Goal: Communication & Community: Answer question/provide support

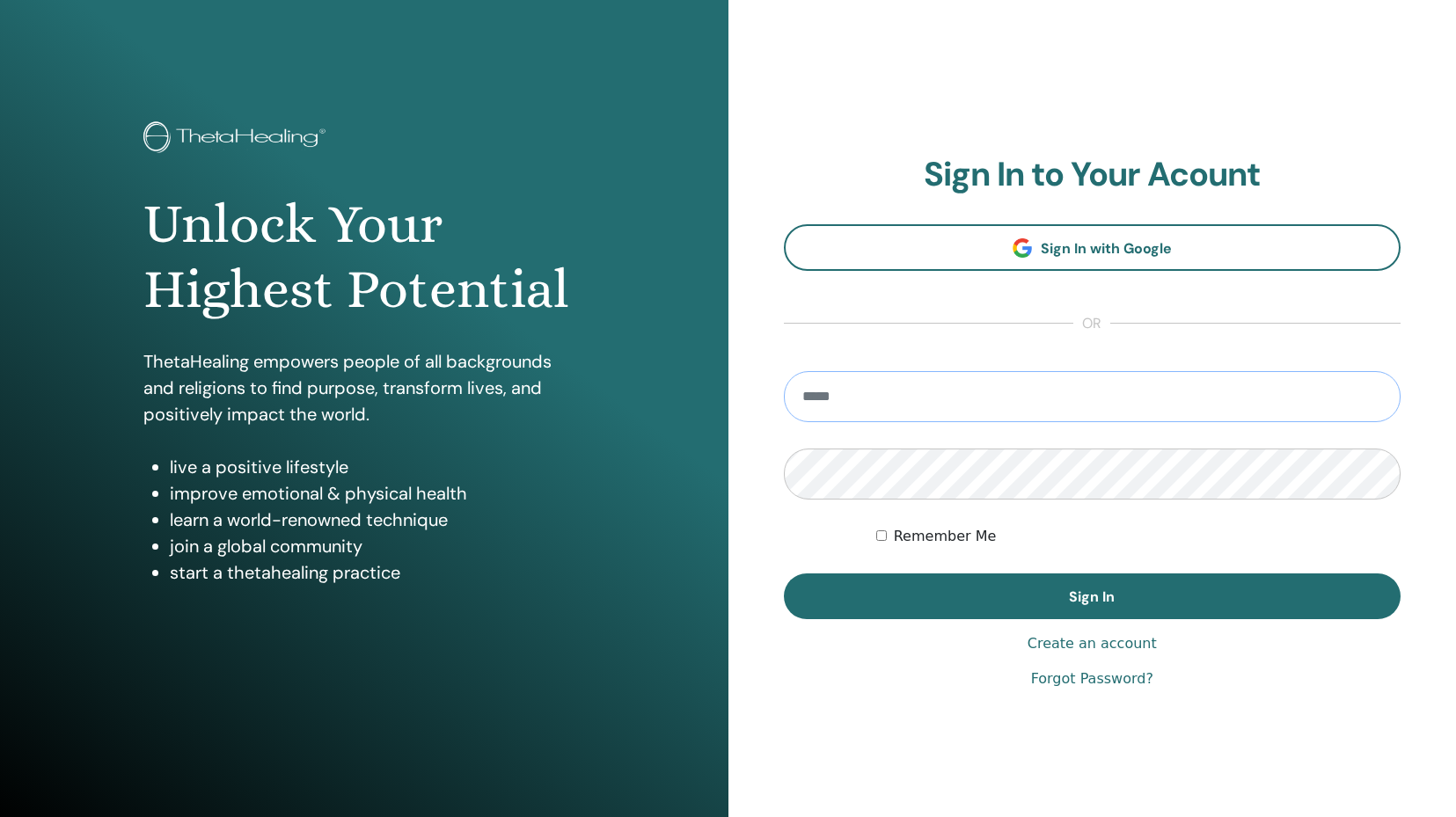
type input "**********"
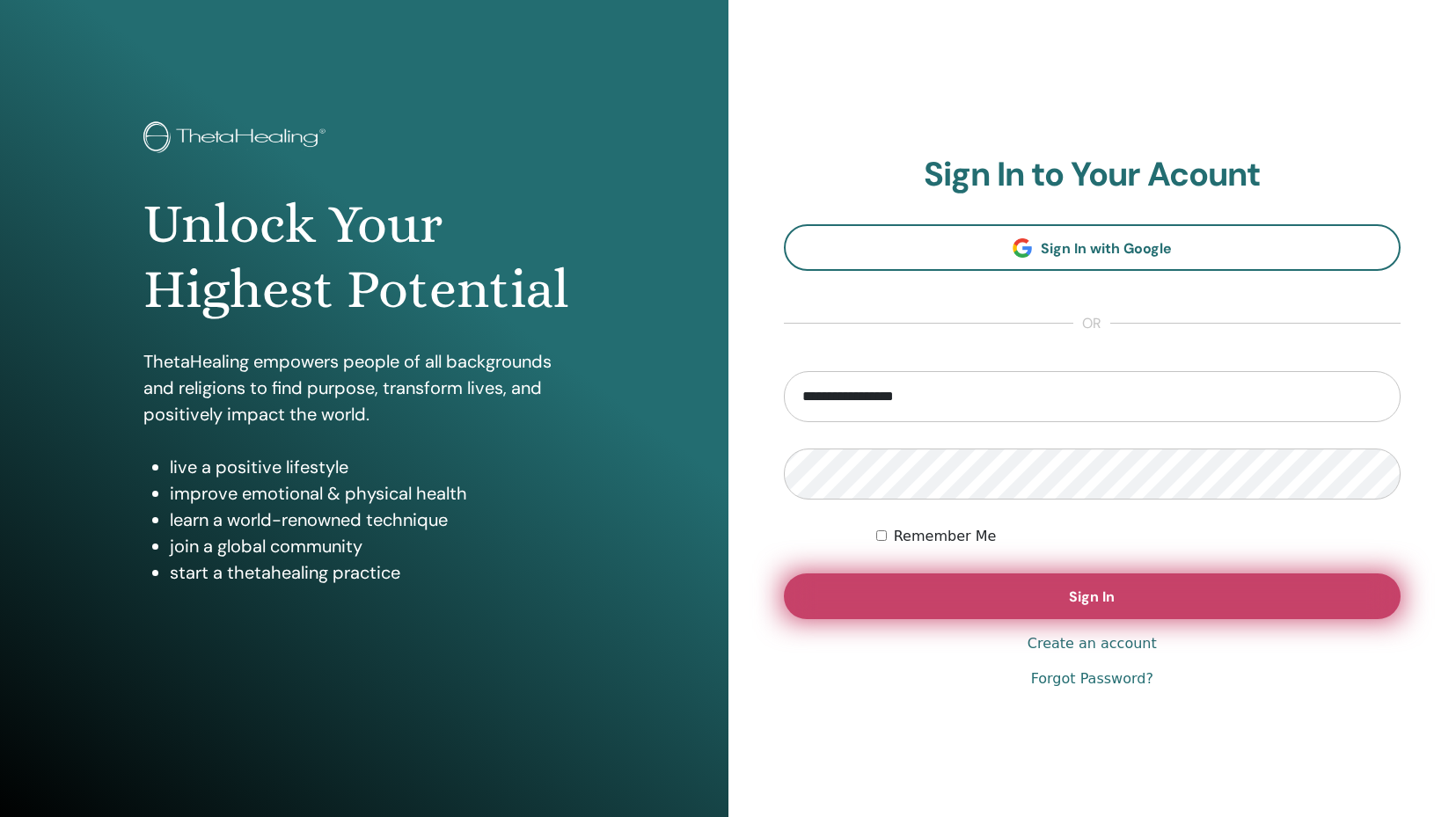
click at [1020, 603] on button "Sign In" at bounding box center [1092, 597] width 618 height 46
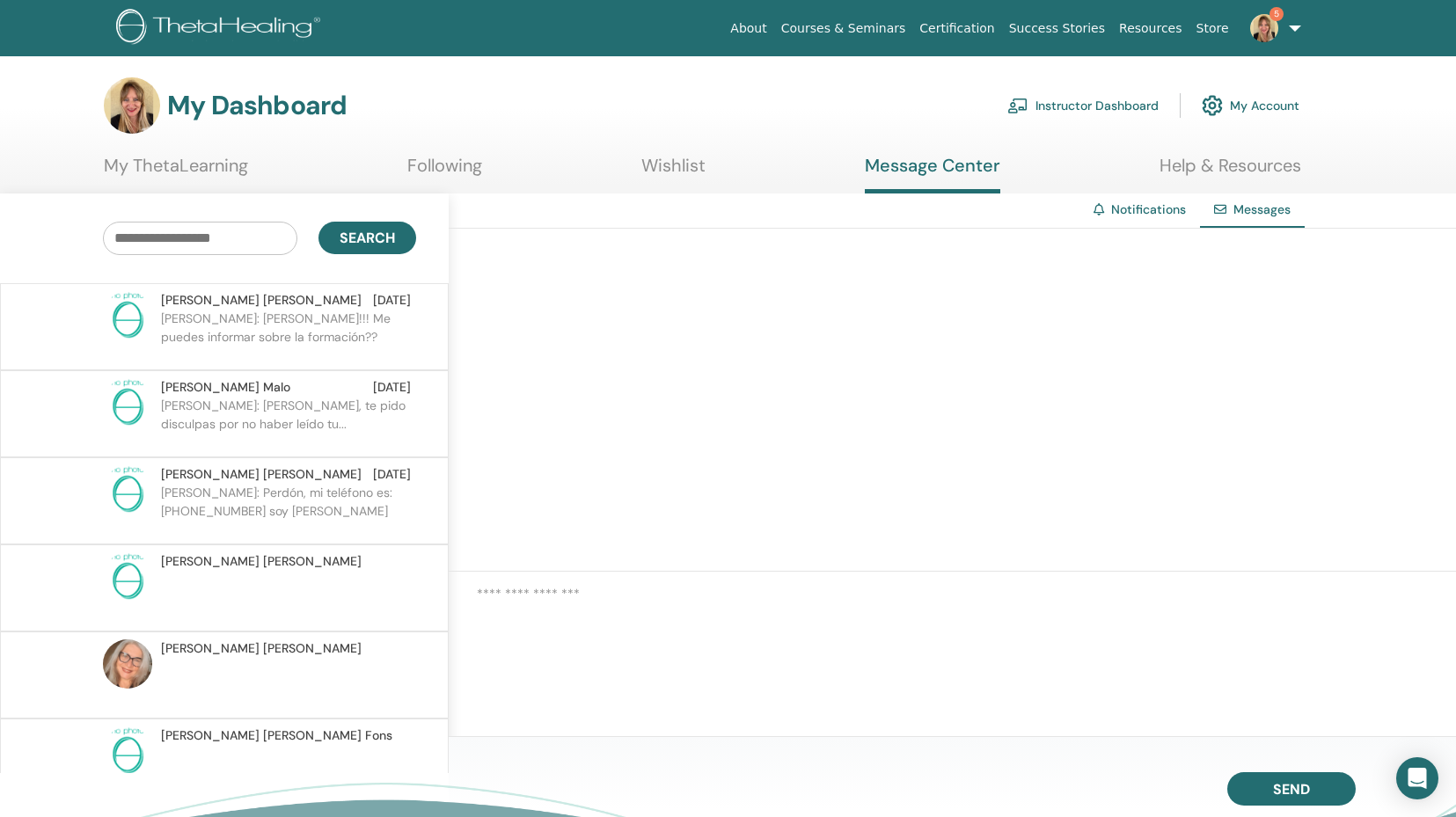
drag, startPoint x: 239, startPoint y: 319, endPoint x: 477, endPoint y: 419, distance: 258.2
click at [241, 321] on p "Tatiana: Holaaaaa!!! Me puedes informar sobre la formación??" at bounding box center [289, 336] width 255 height 53
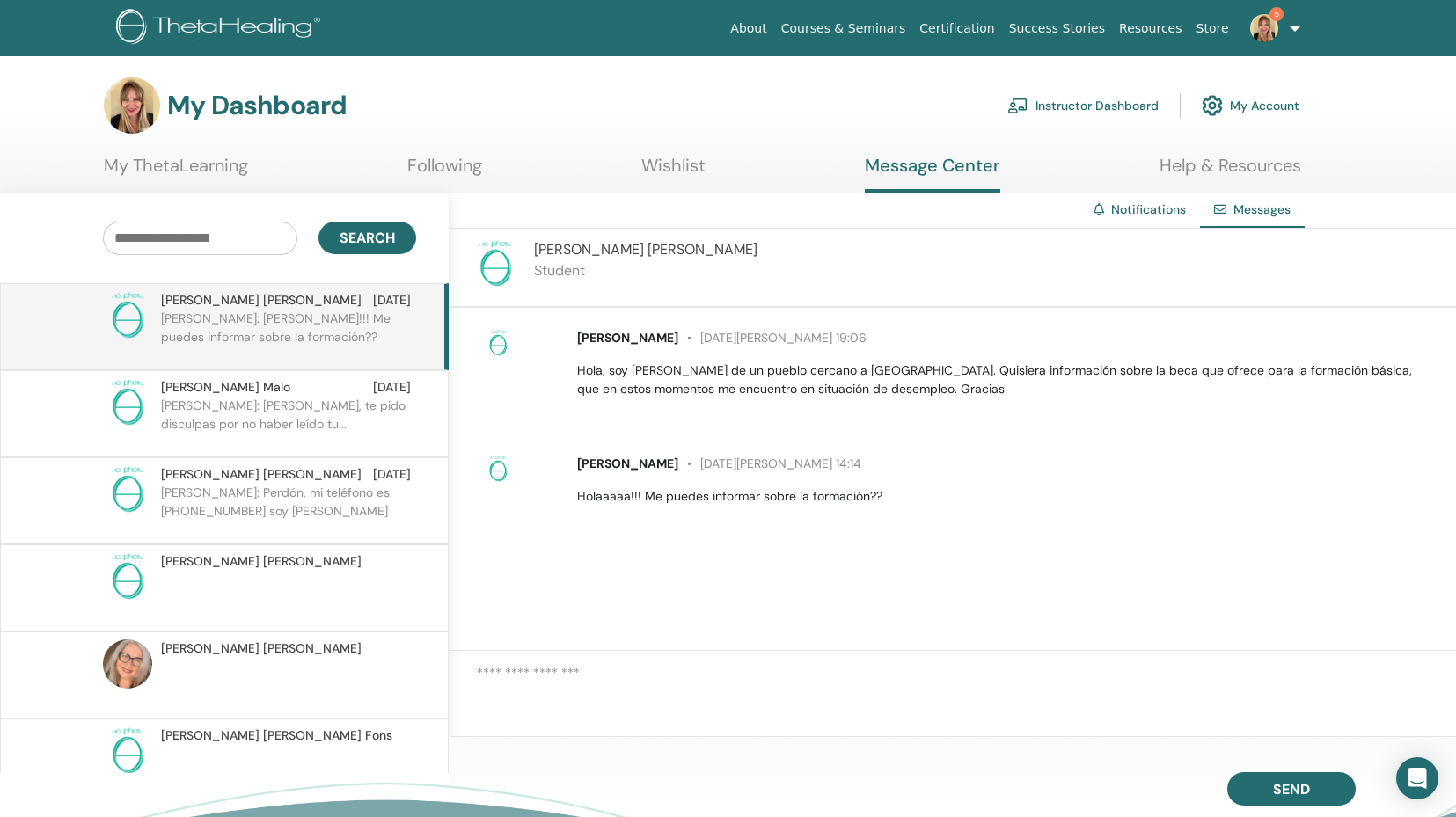
scroll to position [5, 0]
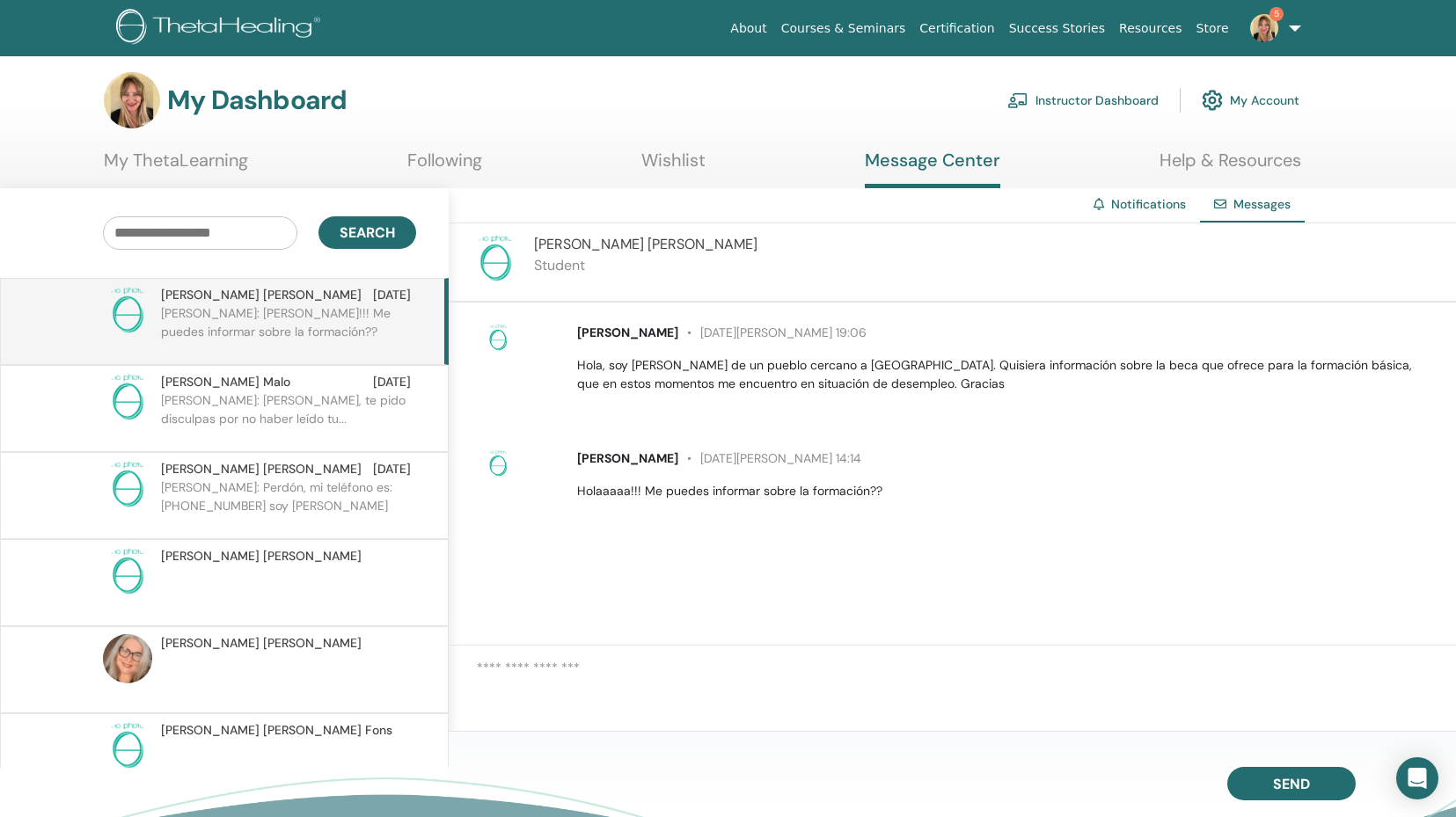
click at [516, 669] on textarea at bounding box center [966, 686] width 979 height 57
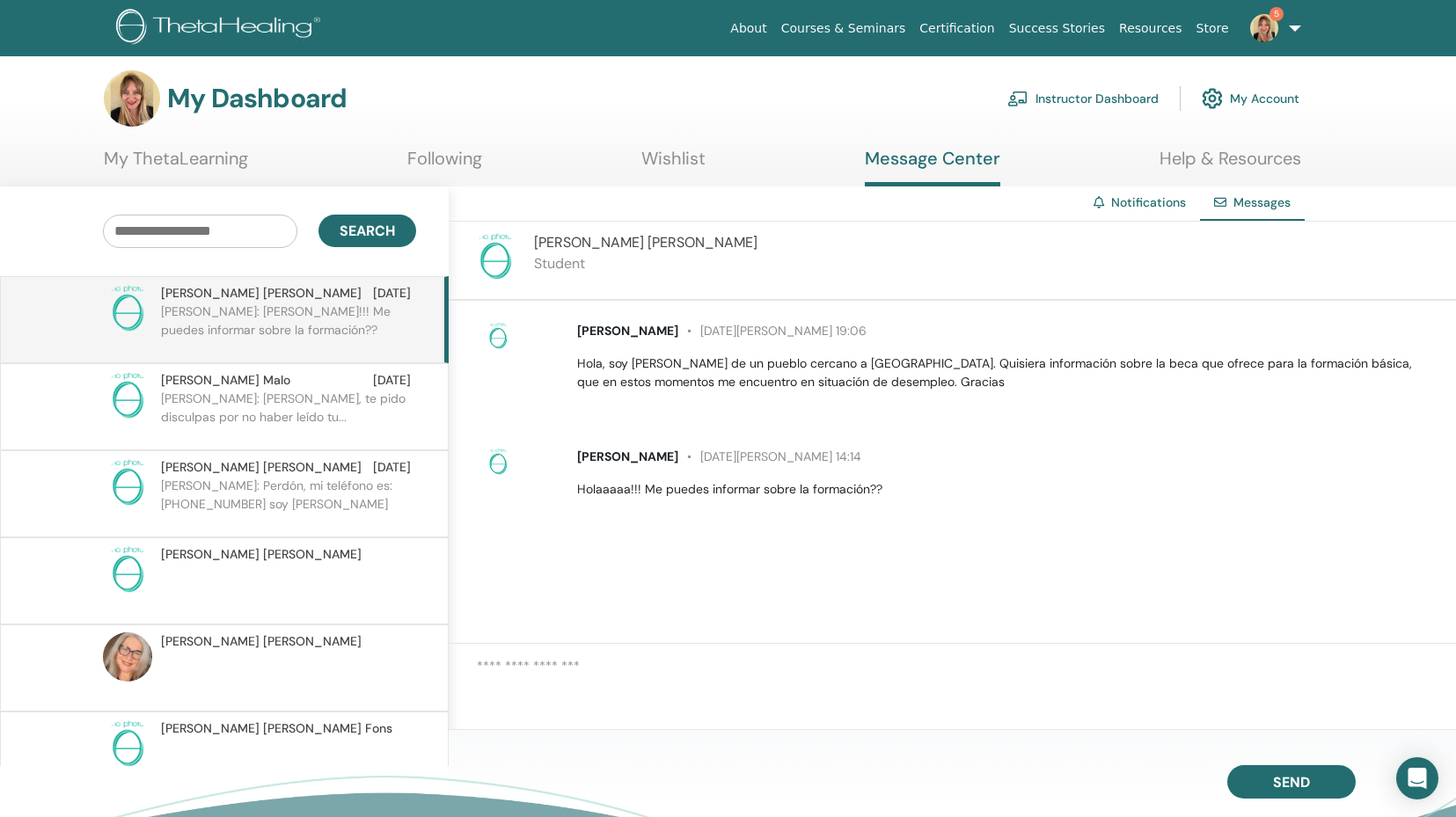
scroll to position [9, 0]
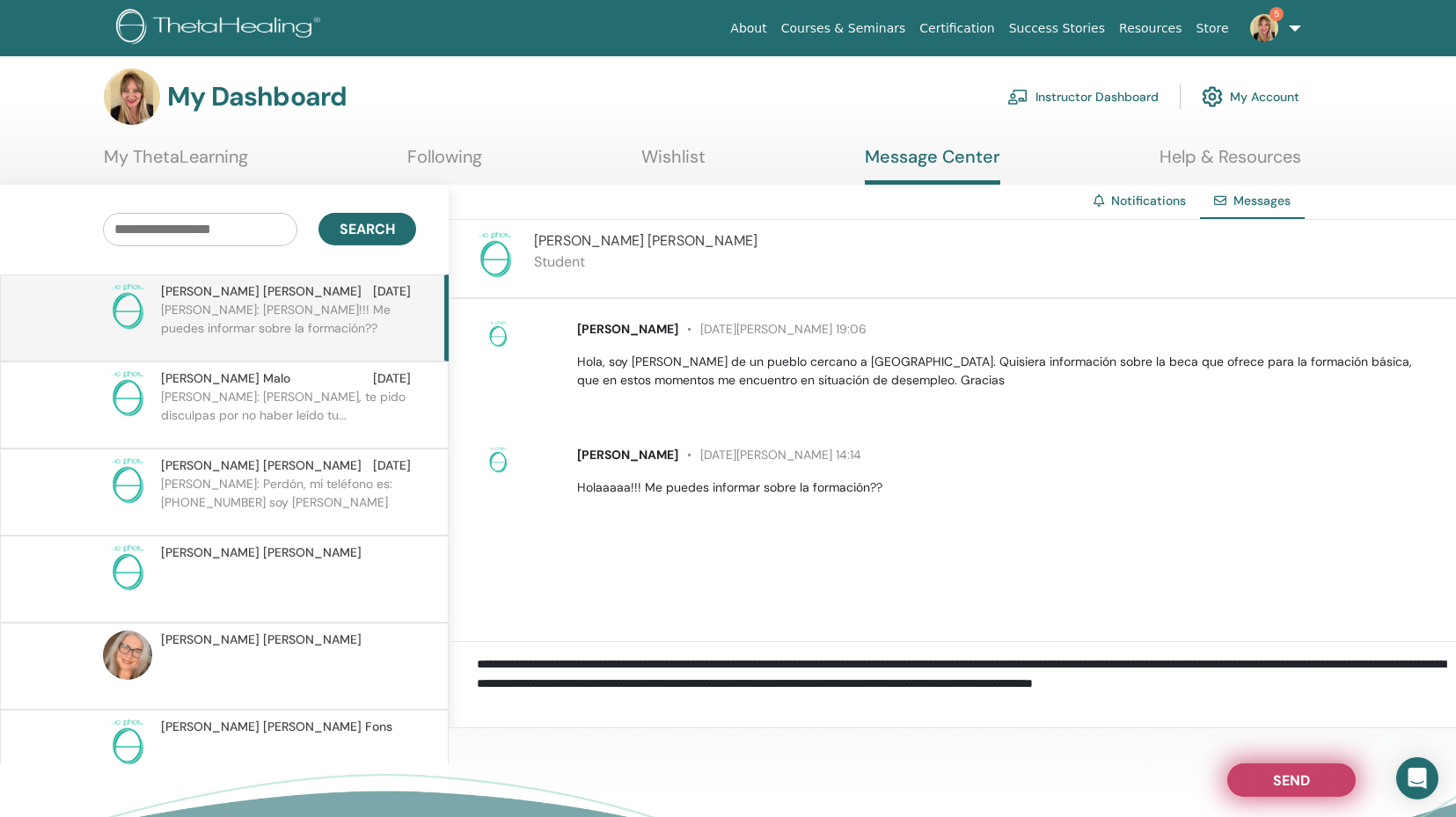
type textarea "**********"
click at [1273, 772] on span "Send" at bounding box center [1291, 778] width 37 height 13
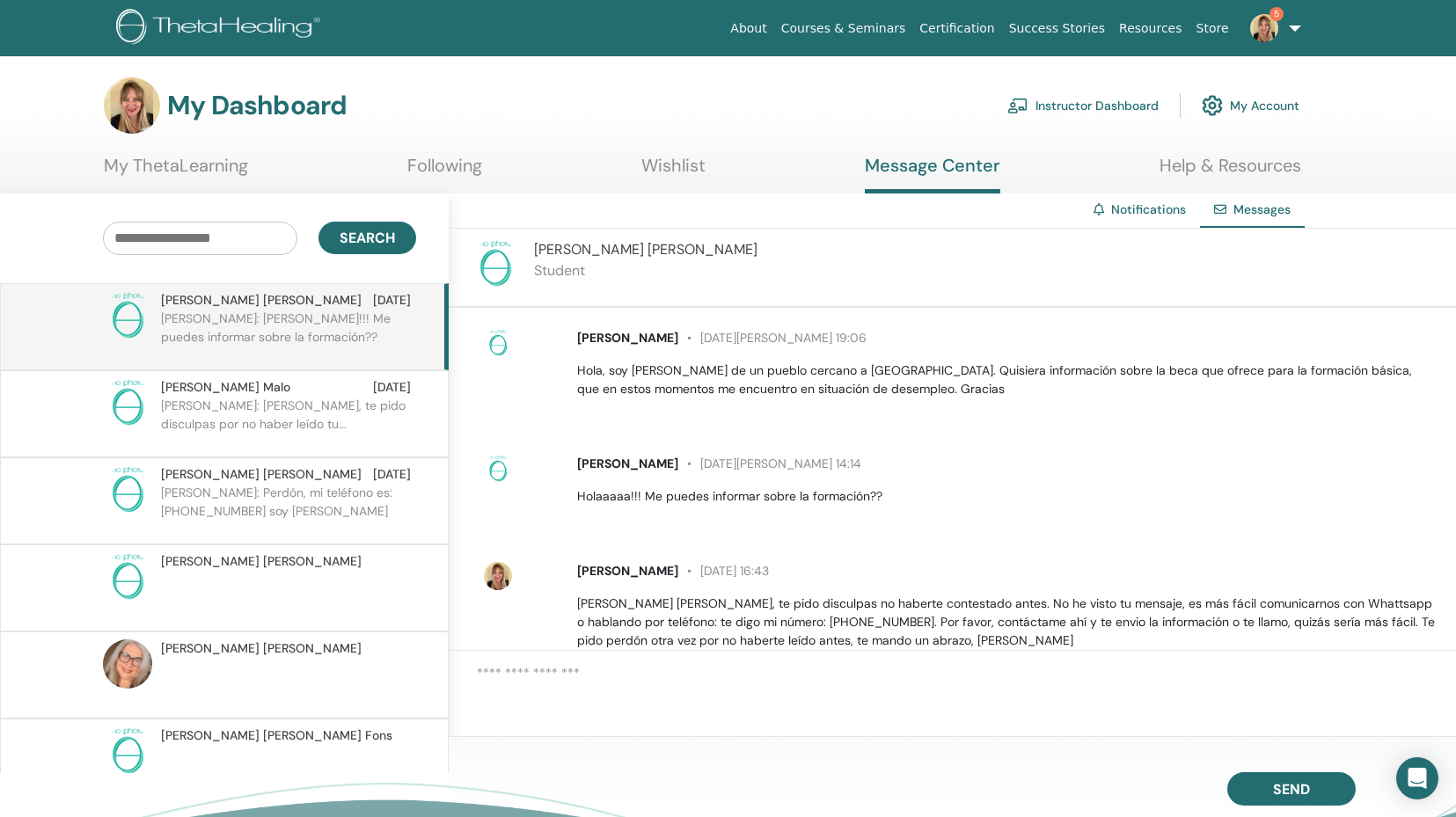
scroll to position [0, 0]
click at [1278, 42] on link "5" at bounding box center [1272, 28] width 72 height 56
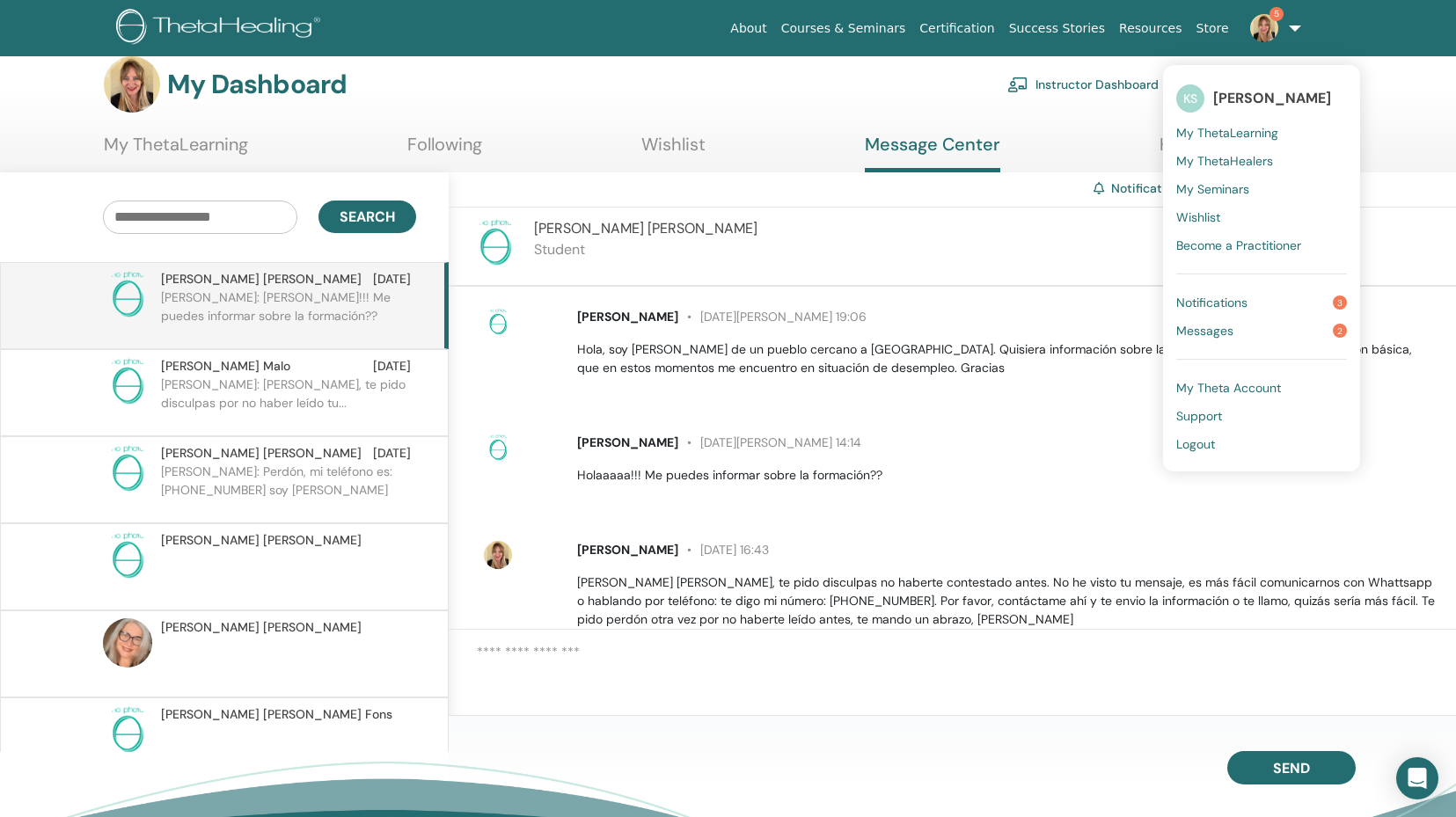
scroll to position [19, 1]
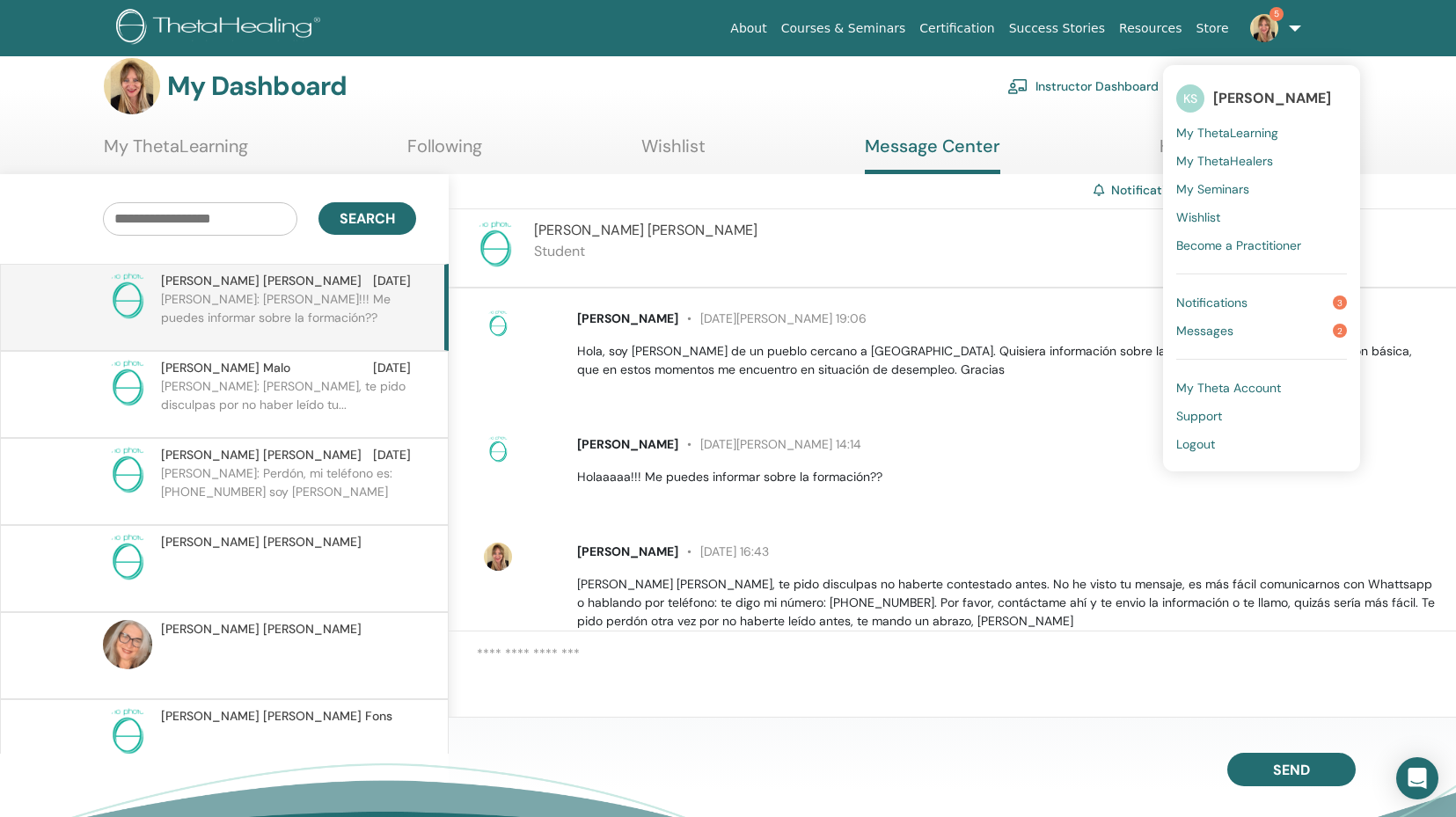
click at [1224, 331] on span "Messages" at bounding box center [1205, 330] width 57 height 15
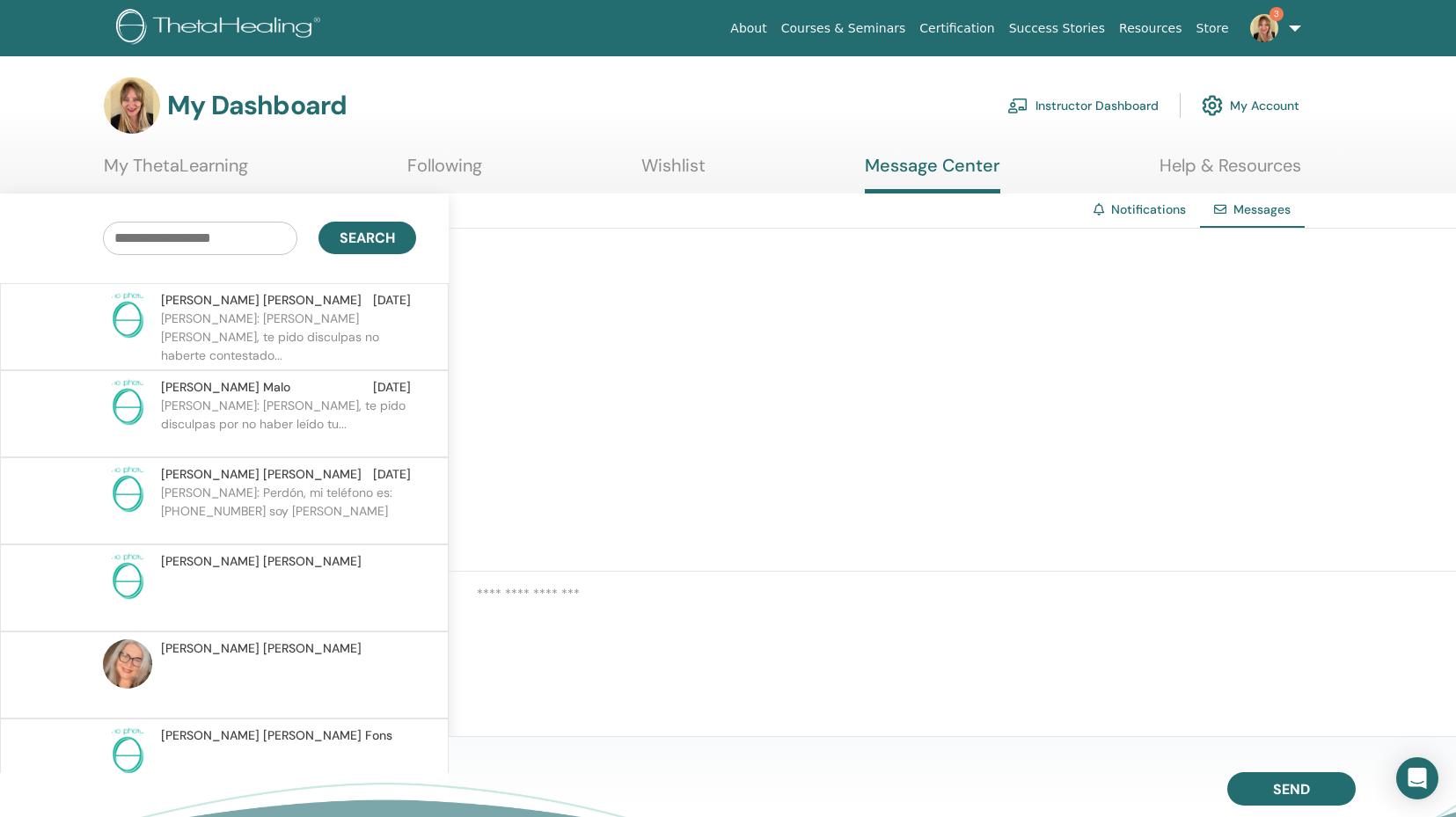
click at [310, 308] on div "[PERSON_NAME] [DATE]" at bounding box center [286, 301] width 250 height 18
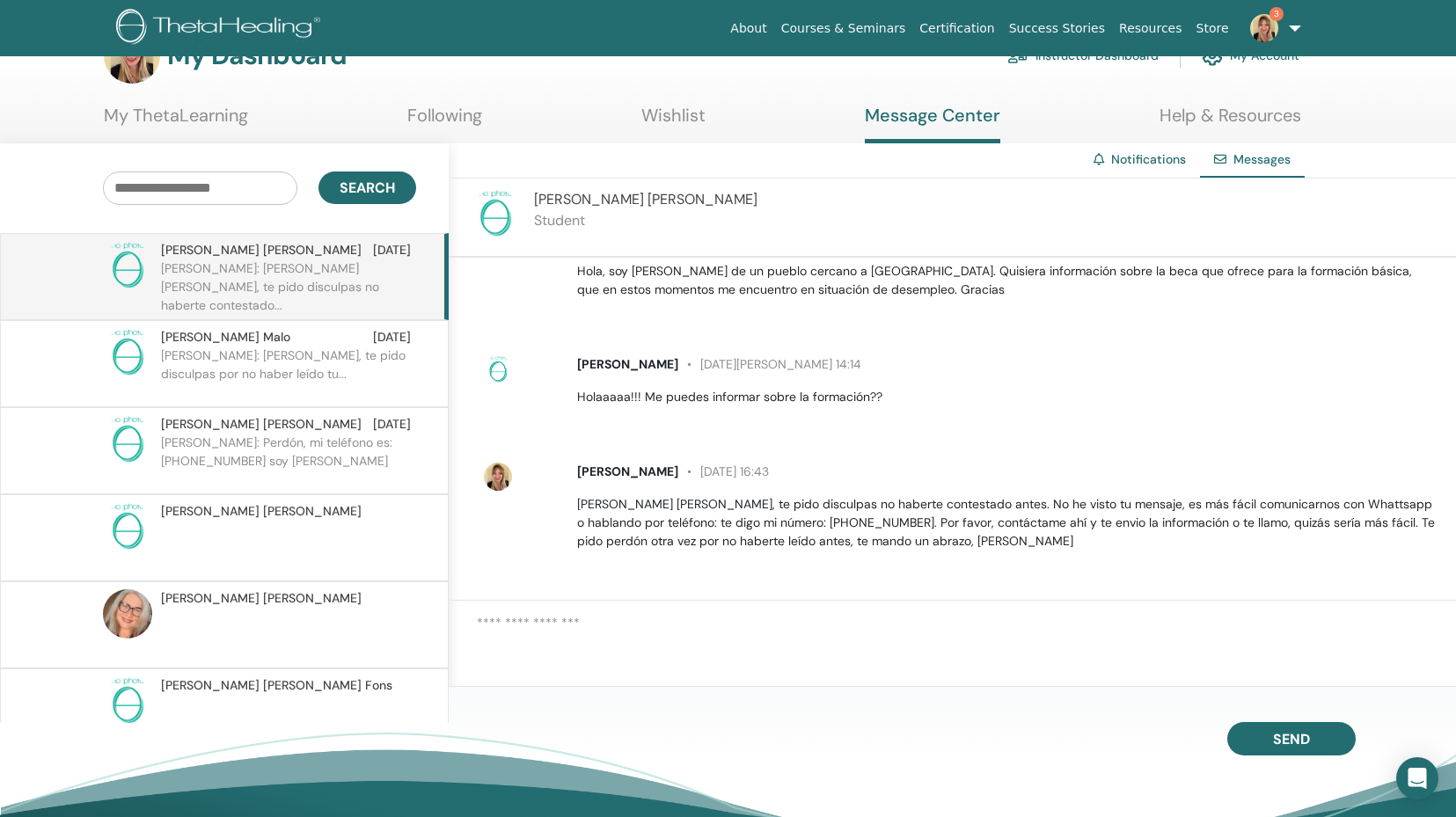
scroll to position [55, 0]
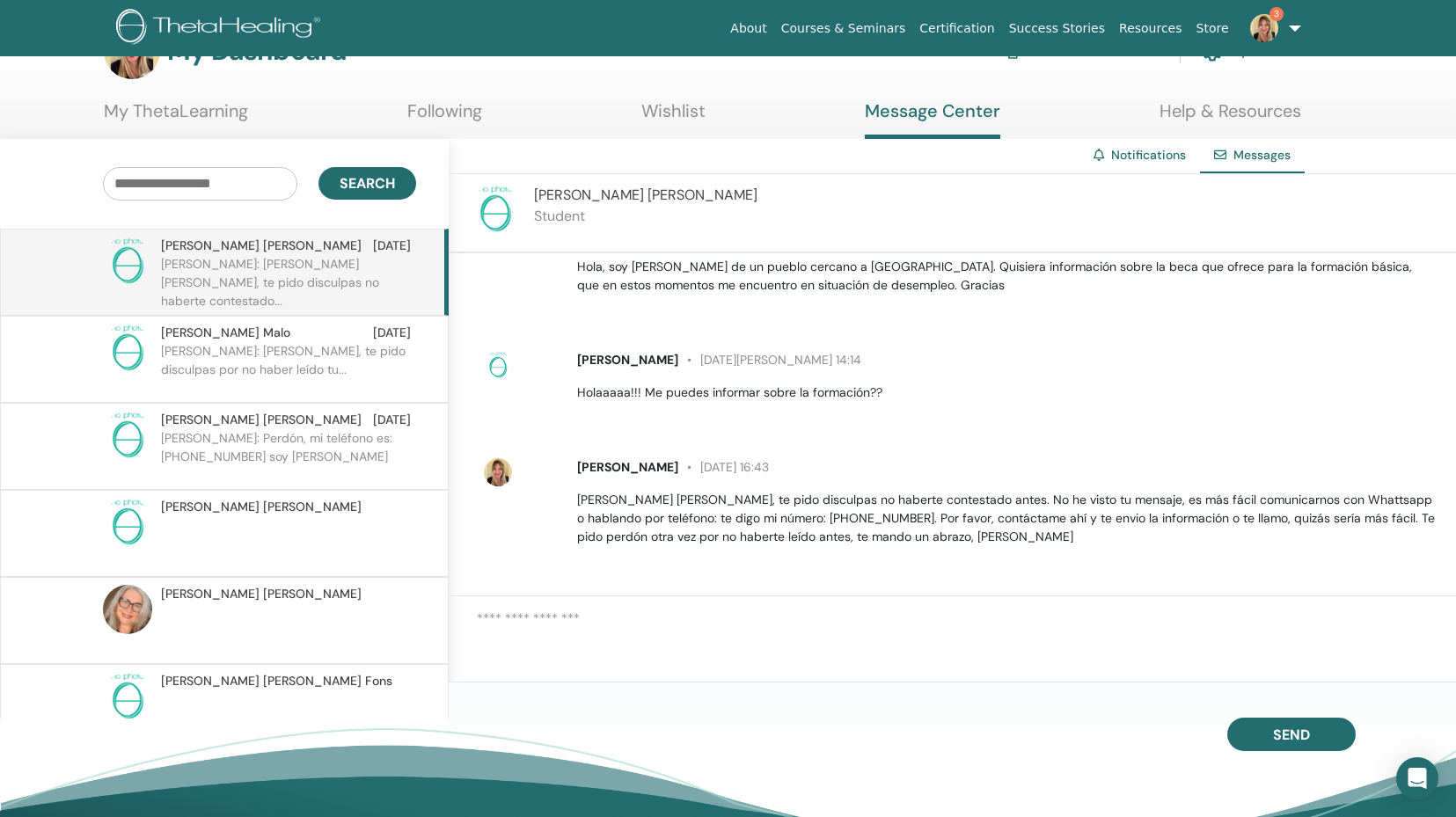
click at [1256, 27] on img at bounding box center [1264, 27] width 28 height 28
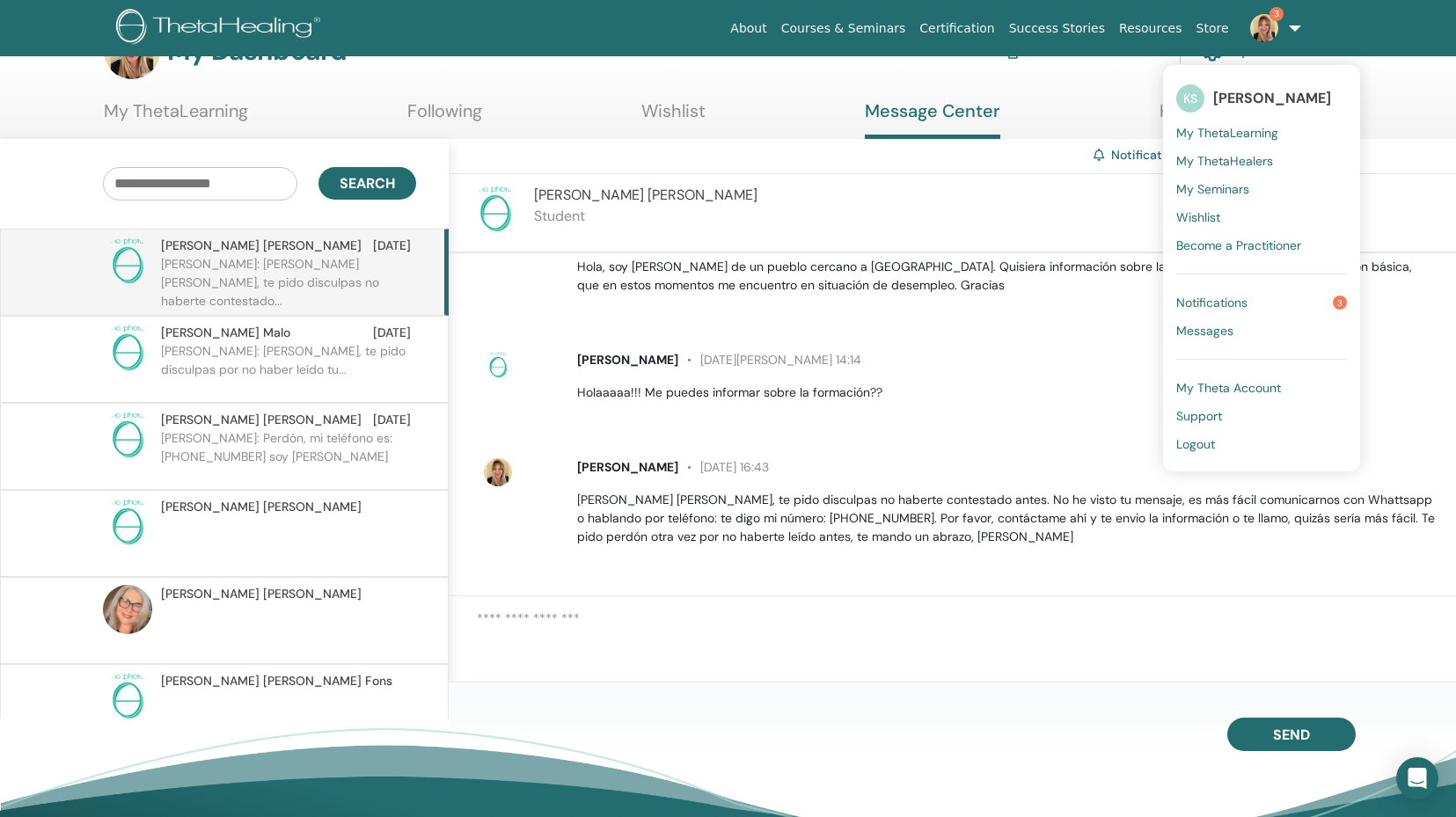
click at [1265, 301] on link "Notifications 3" at bounding box center [1261, 302] width 170 height 28
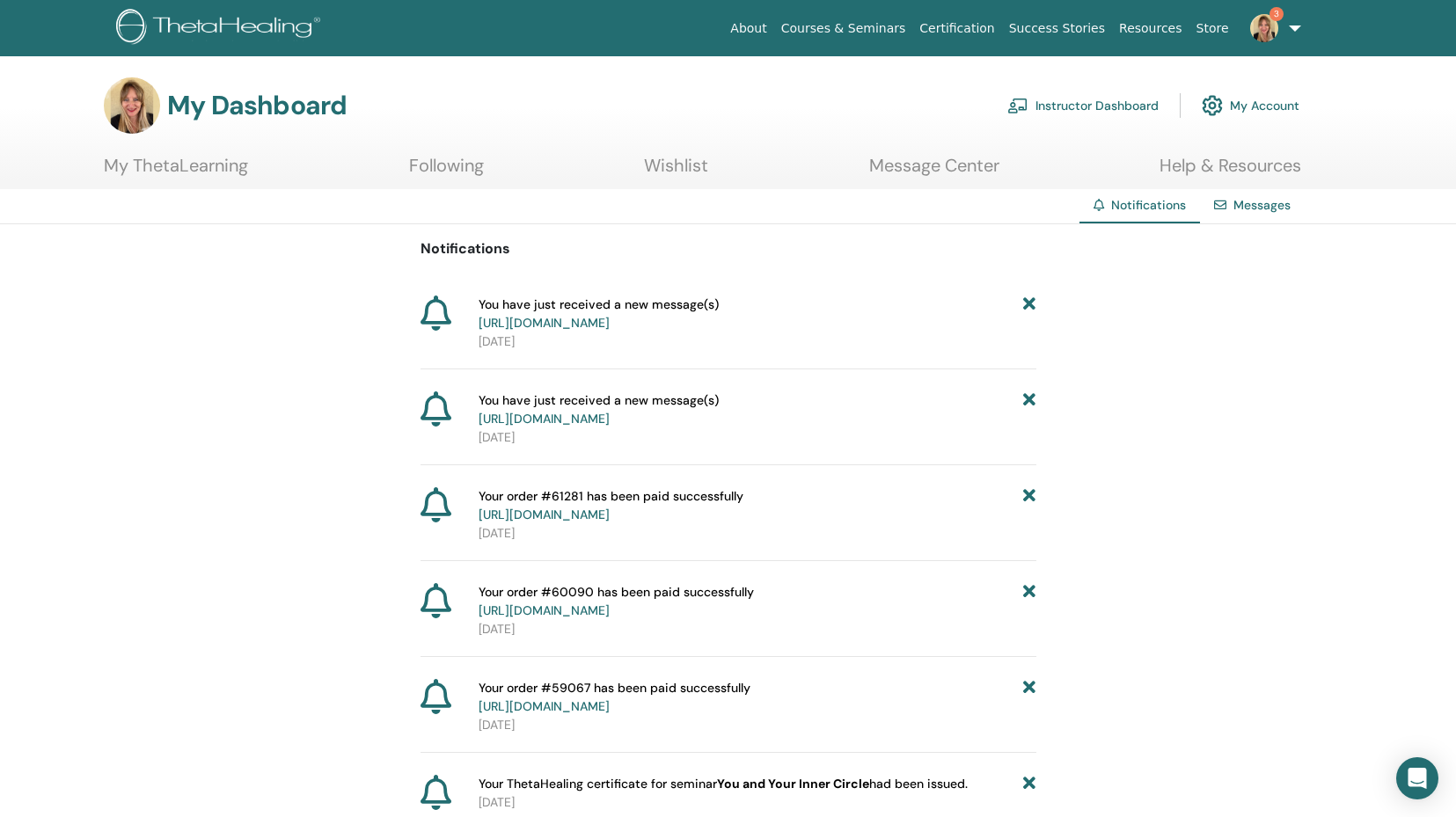
click at [591, 324] on link "https://member.thetahealing.com/message-center/messages/318c6721-23ee-45e5-8380…" at bounding box center [544, 322] width 131 height 15
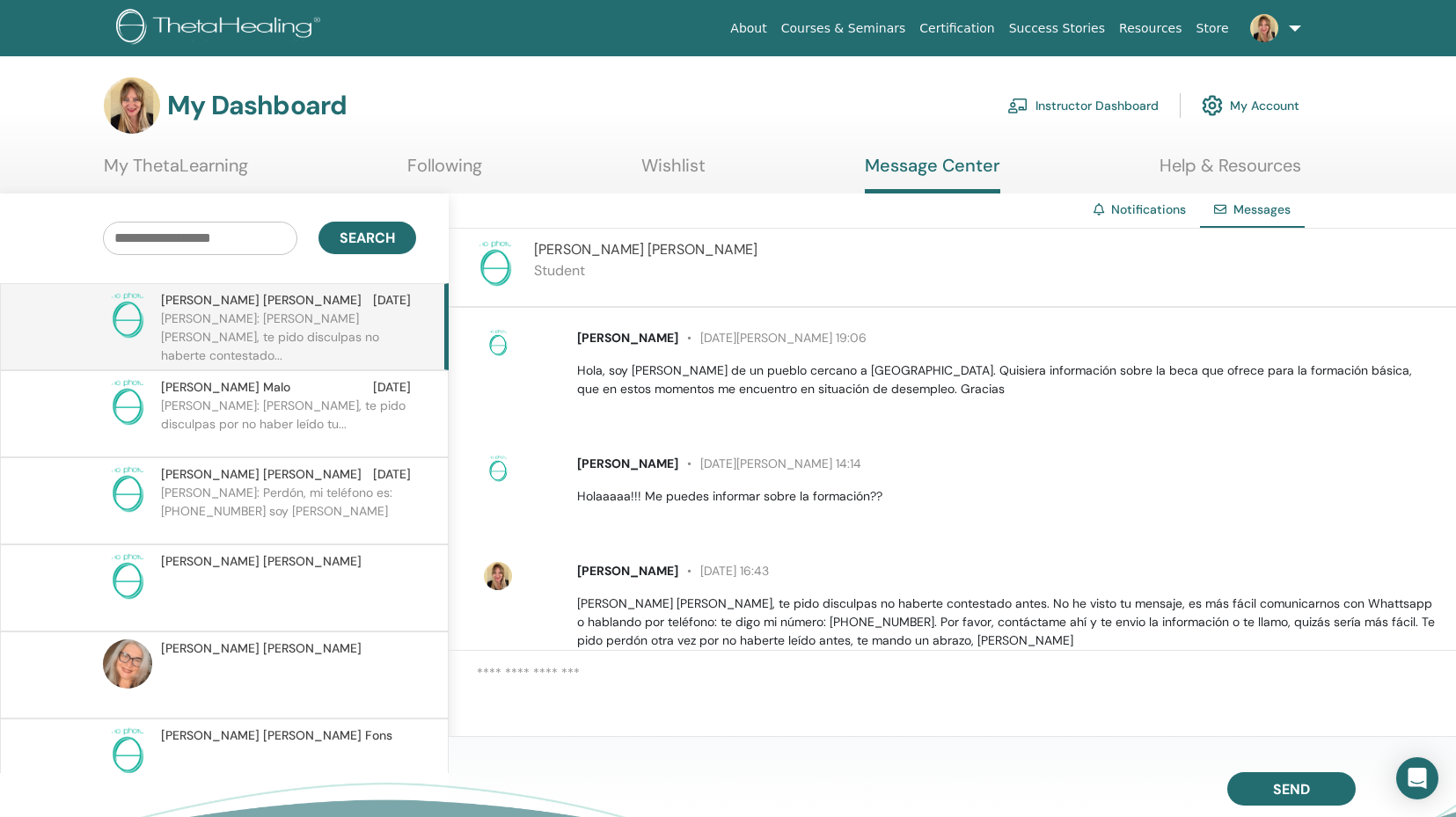
click at [490, 673] on textarea at bounding box center [966, 691] width 979 height 57
